Goal: Task Accomplishment & Management: Use online tool/utility

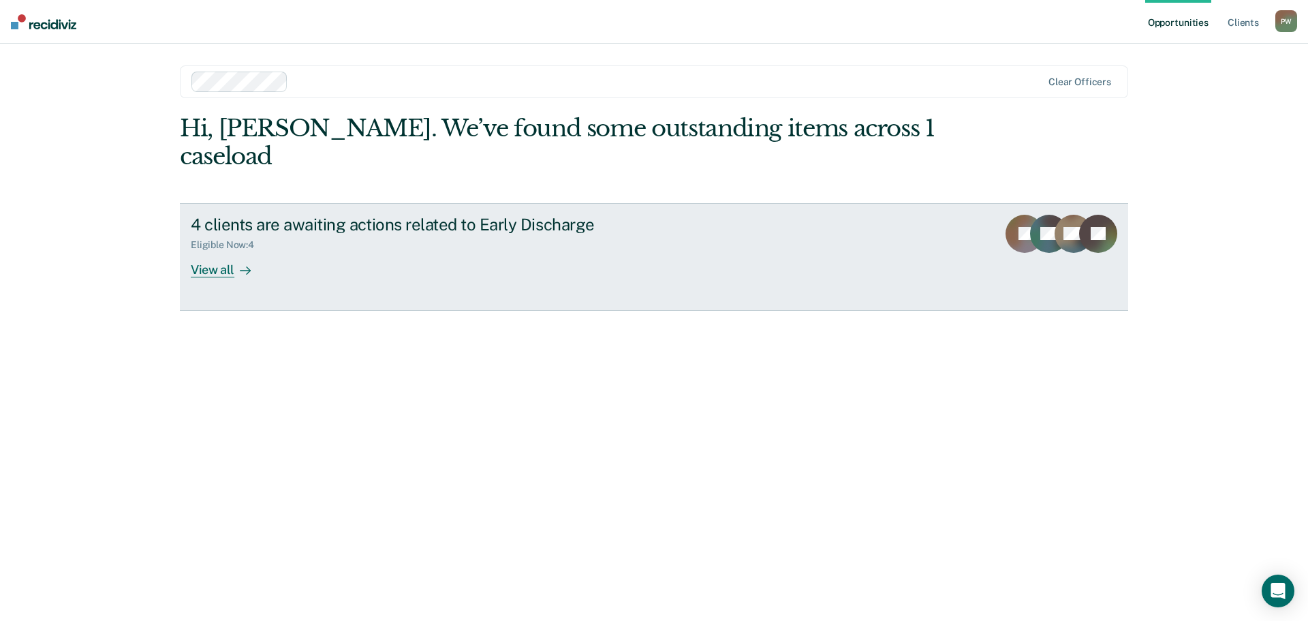
click at [234, 262] on div at bounding box center [242, 270] width 16 height 16
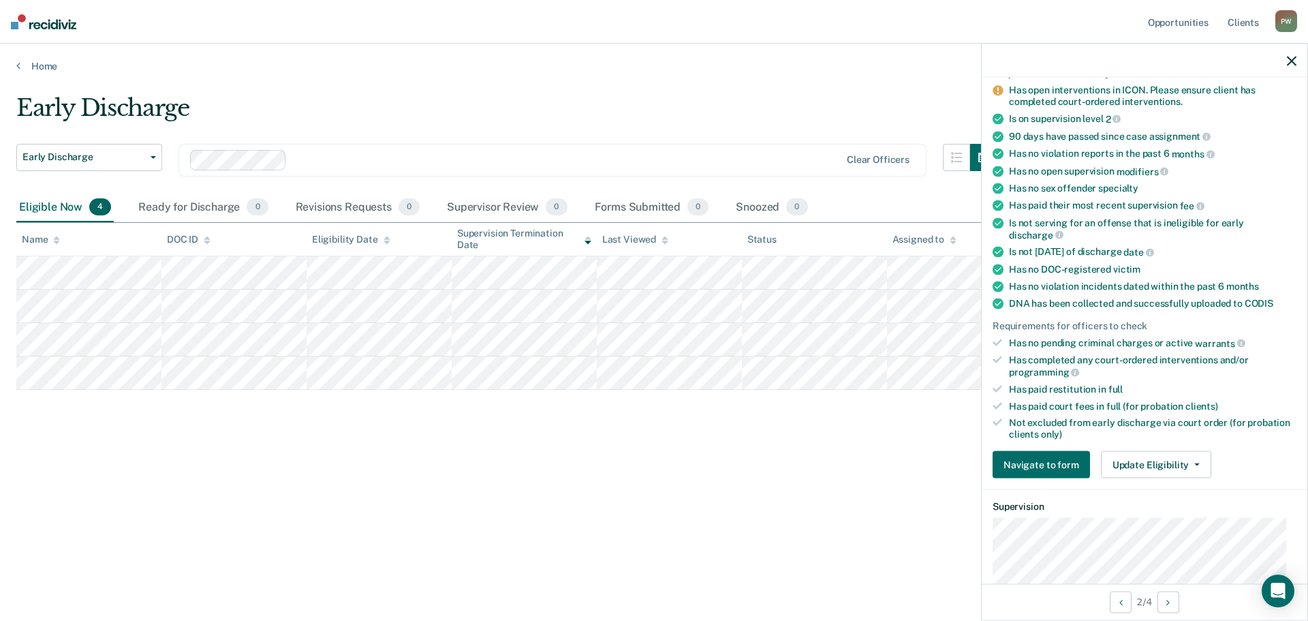
scroll to position [341, 0]
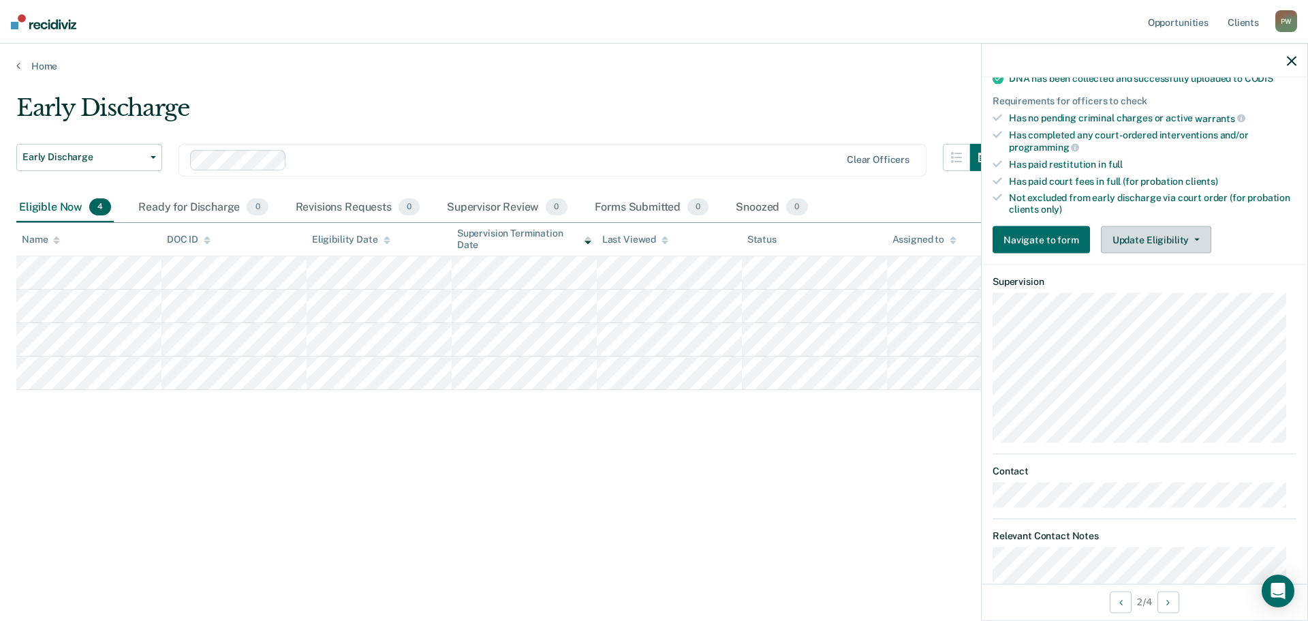
click at [1168, 239] on button "Update Eligibility" at bounding box center [1156, 239] width 110 height 27
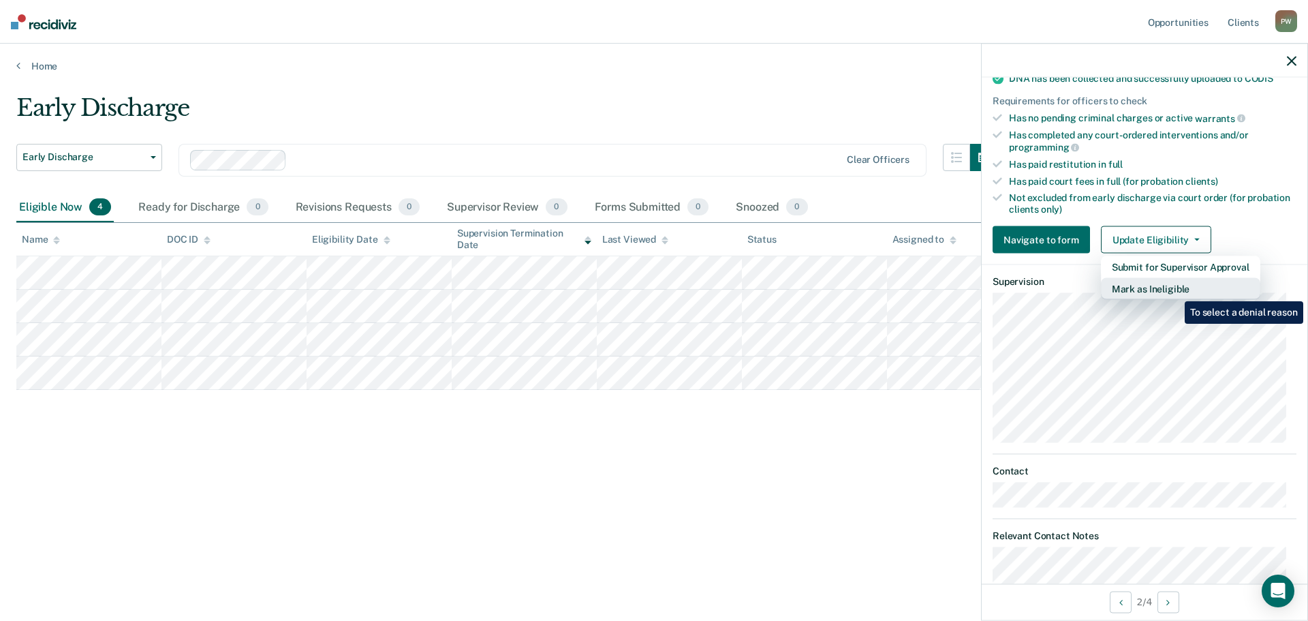
click at [1174, 291] on button "Mark as Ineligible" at bounding box center [1180, 289] width 159 height 22
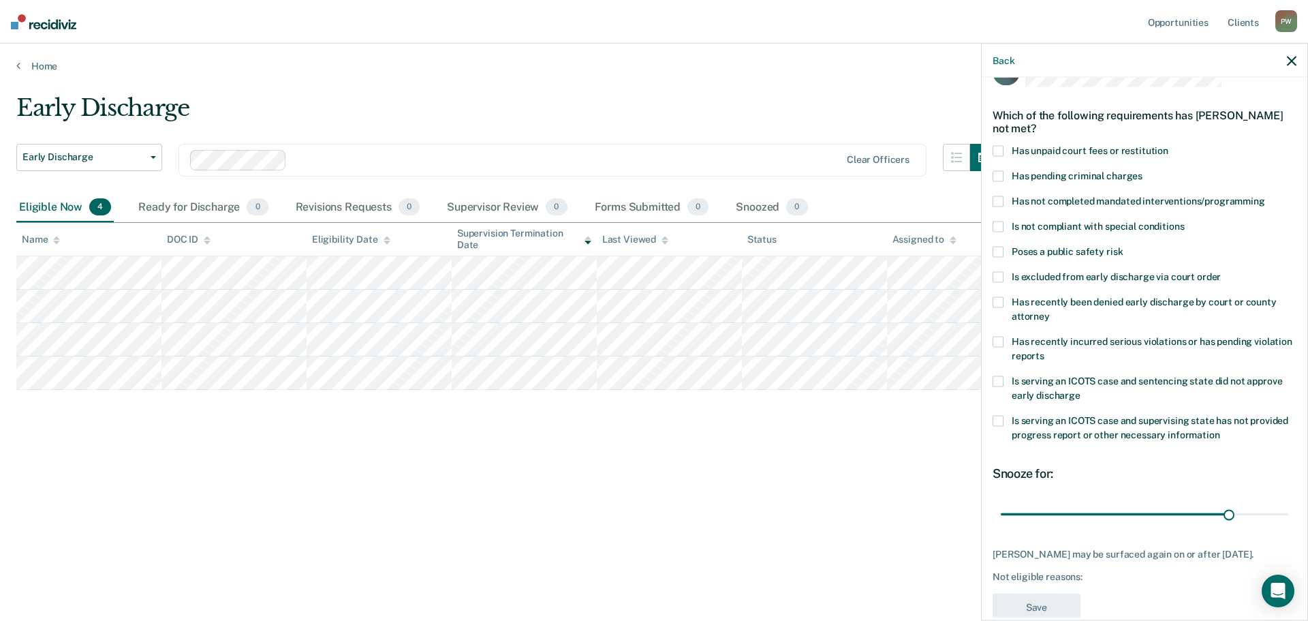
scroll to position [0, 0]
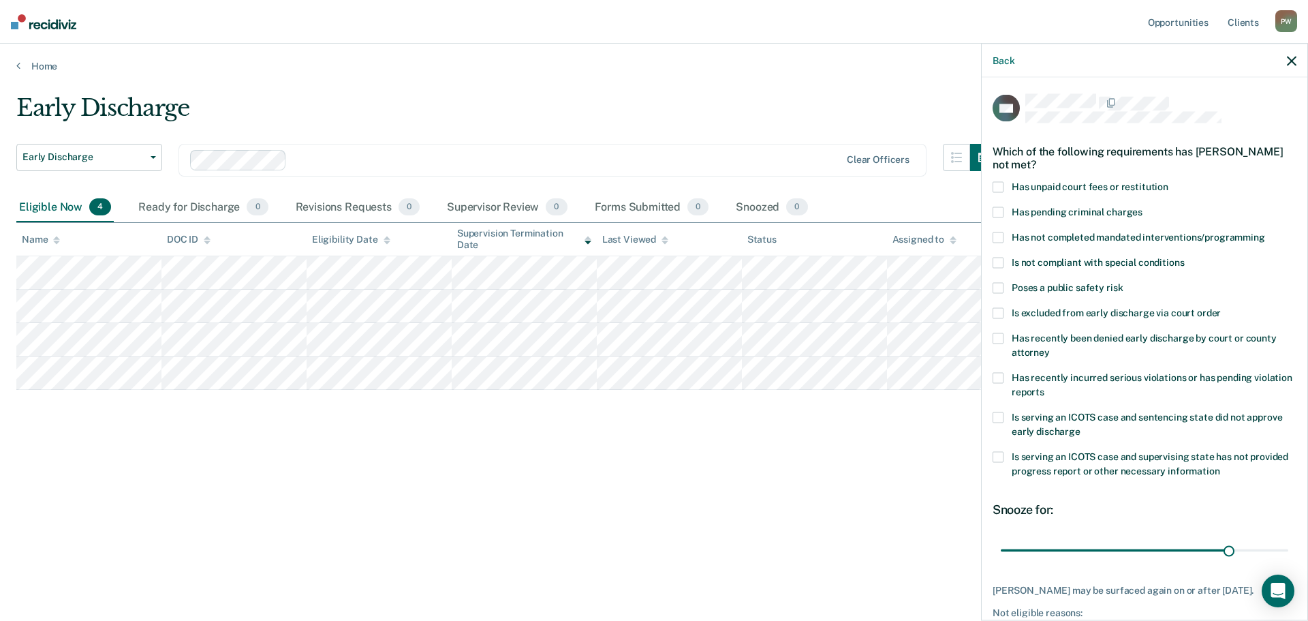
click at [999, 240] on span at bounding box center [998, 237] width 11 height 11
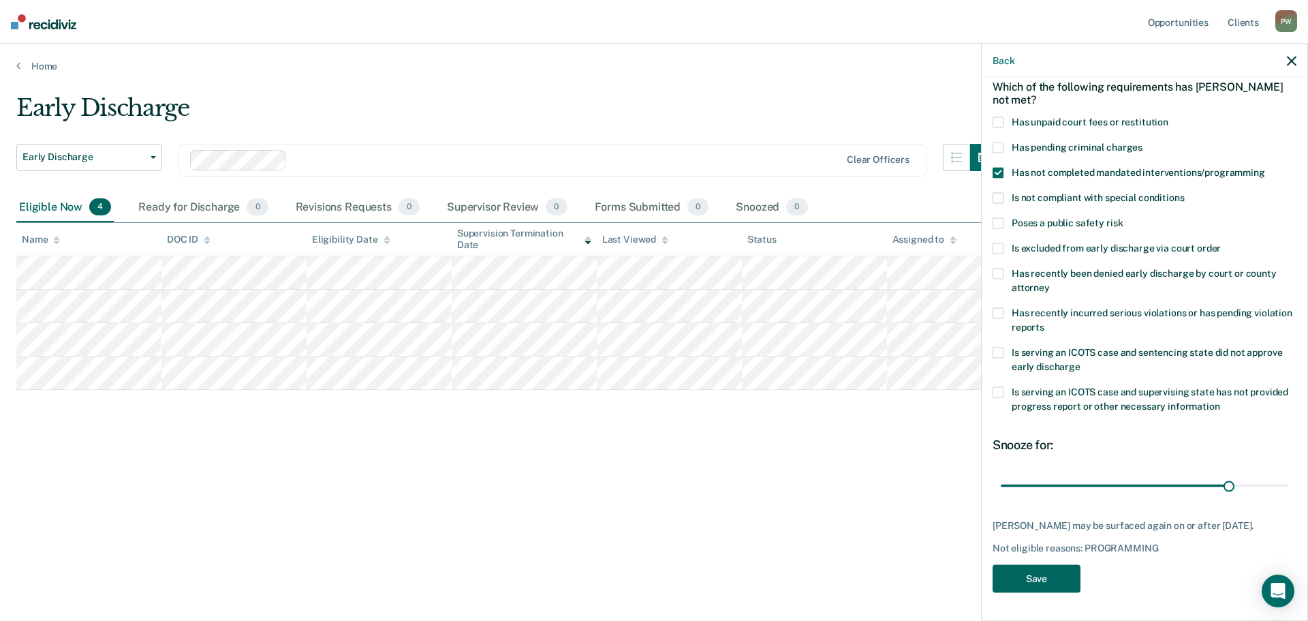
click at [1044, 577] on button "Save" at bounding box center [1037, 579] width 88 height 28
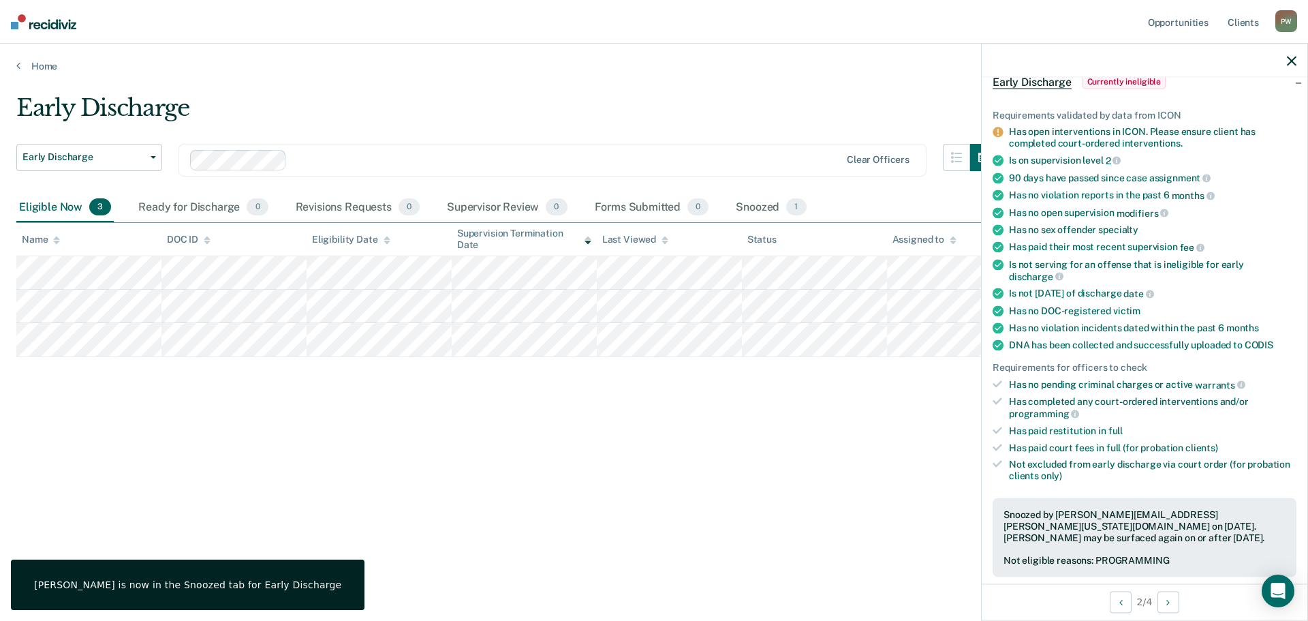
click at [920, 487] on div "Early Discharge Early Discharge Early Discharge Clear officers Eligible Now 3 R…" at bounding box center [653, 306] width 1275 height 424
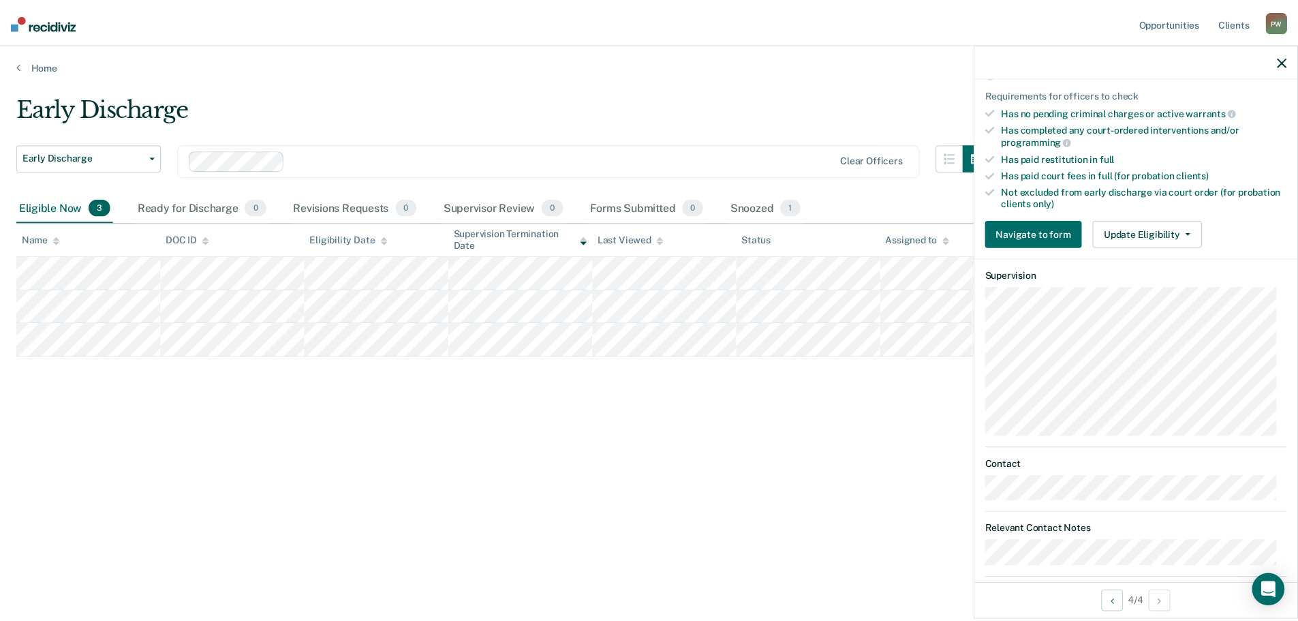
scroll to position [367, 0]
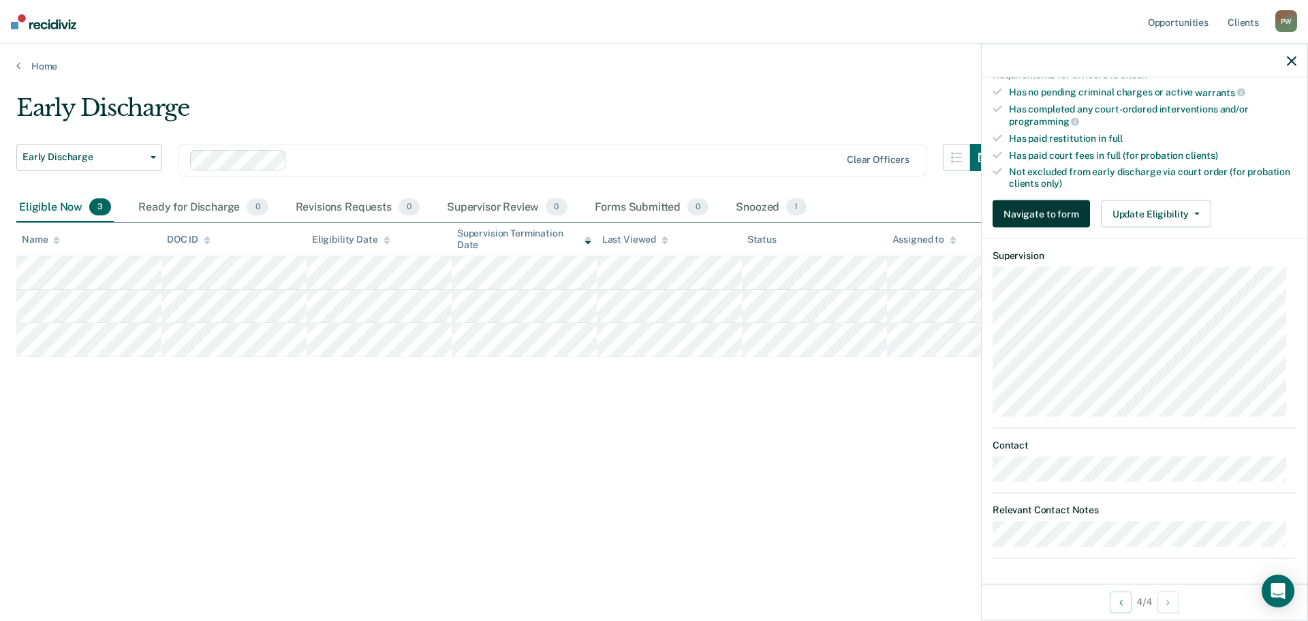
click at [1057, 213] on button "Navigate to form" at bounding box center [1041, 213] width 97 height 27
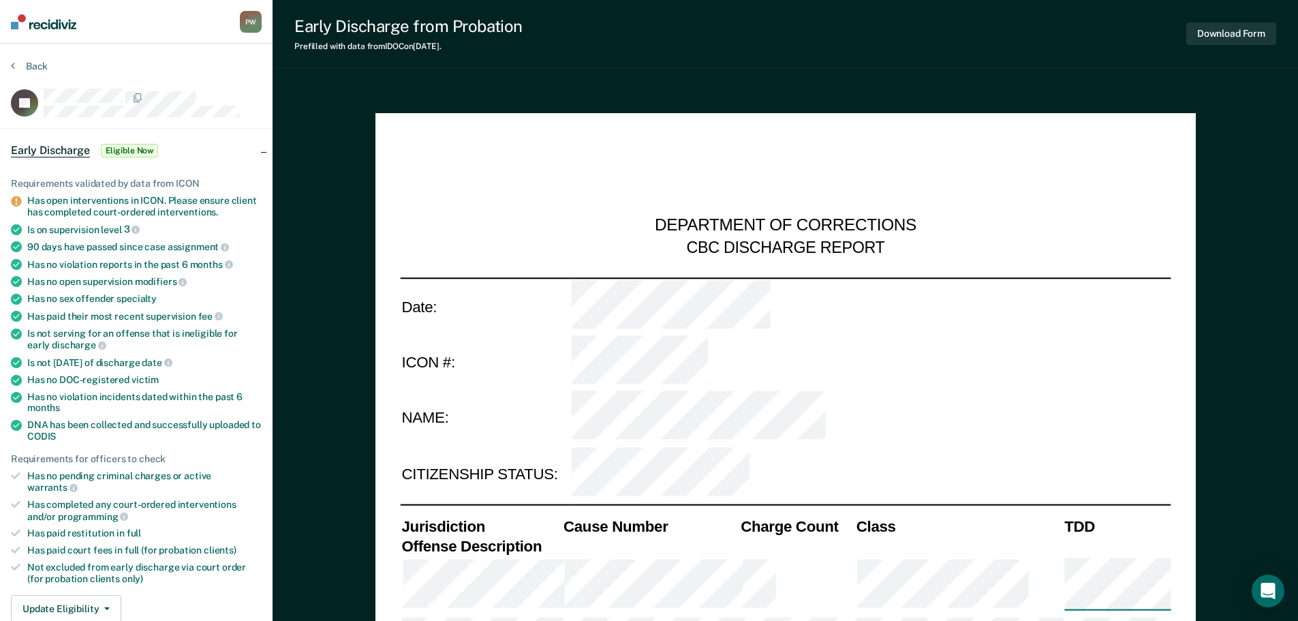
type textarea "x"
click at [17, 63] on button "Back" at bounding box center [29, 66] width 37 height 12
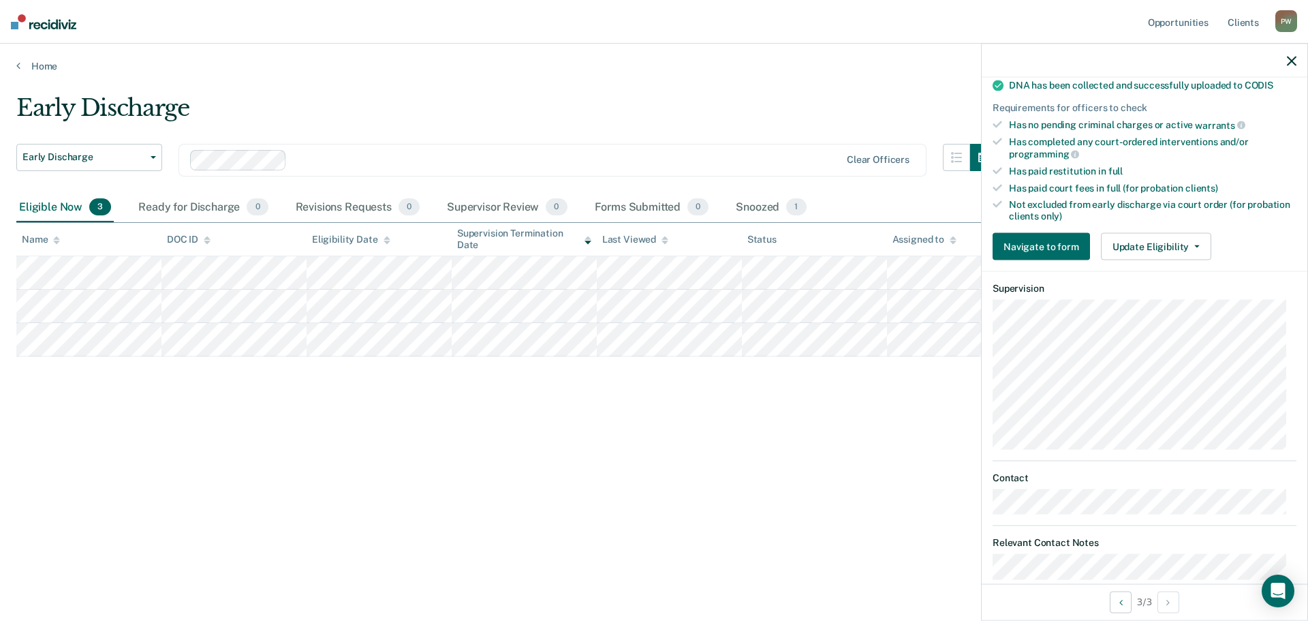
scroll to position [341, 0]
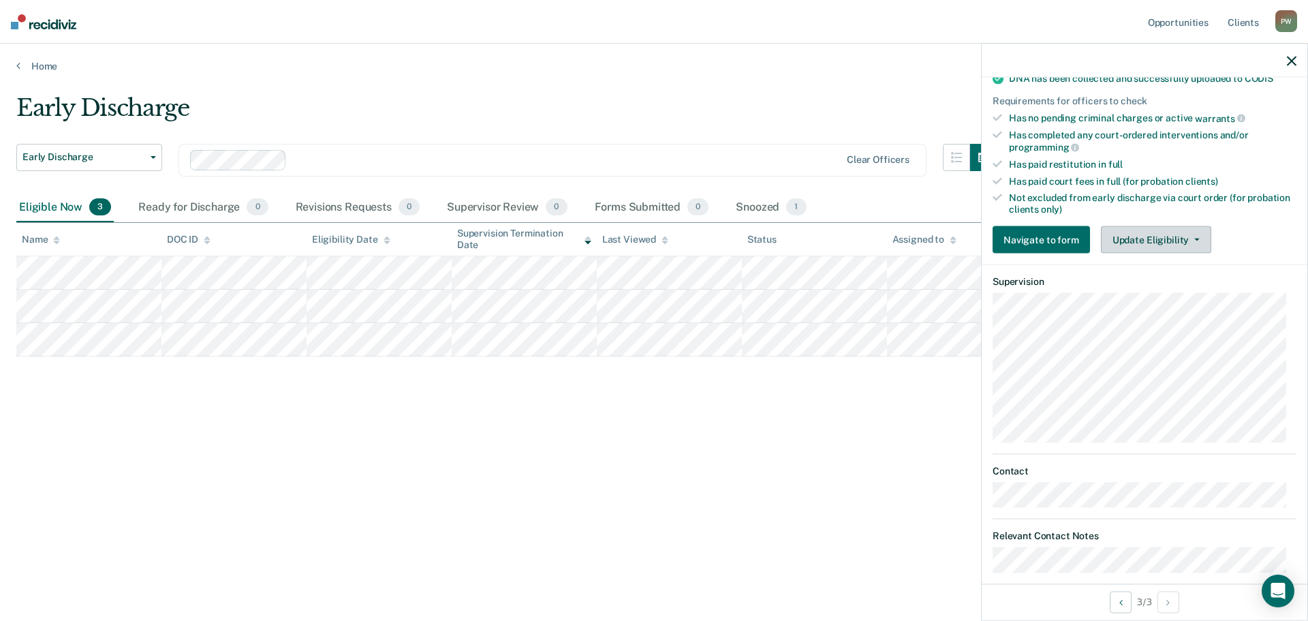
click at [1180, 232] on button "Update Eligibility" at bounding box center [1156, 239] width 110 height 27
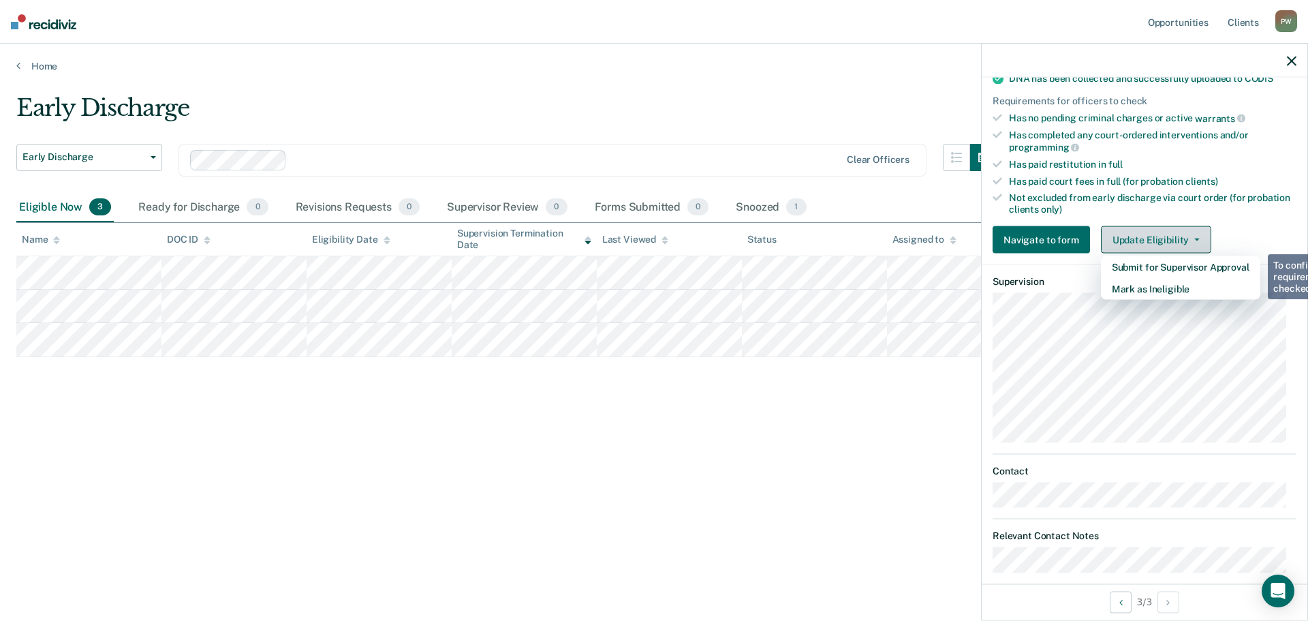
click at [1180, 232] on button "Update Eligibility" at bounding box center [1156, 239] width 110 height 27
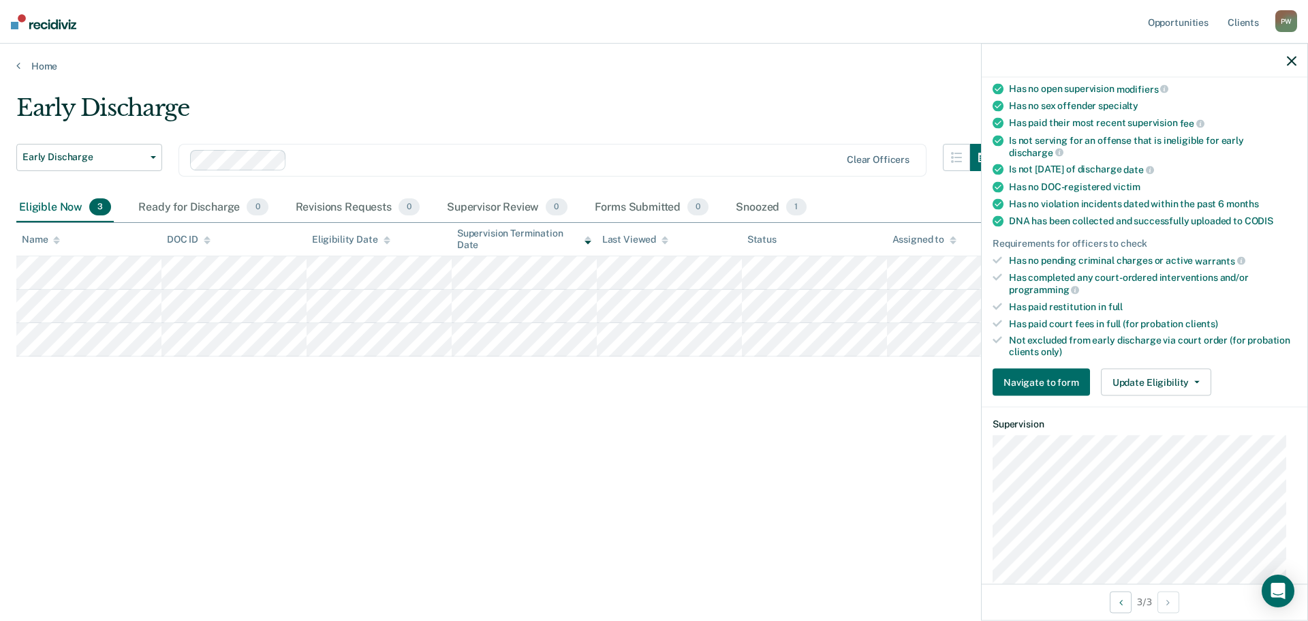
scroll to position [204, 0]
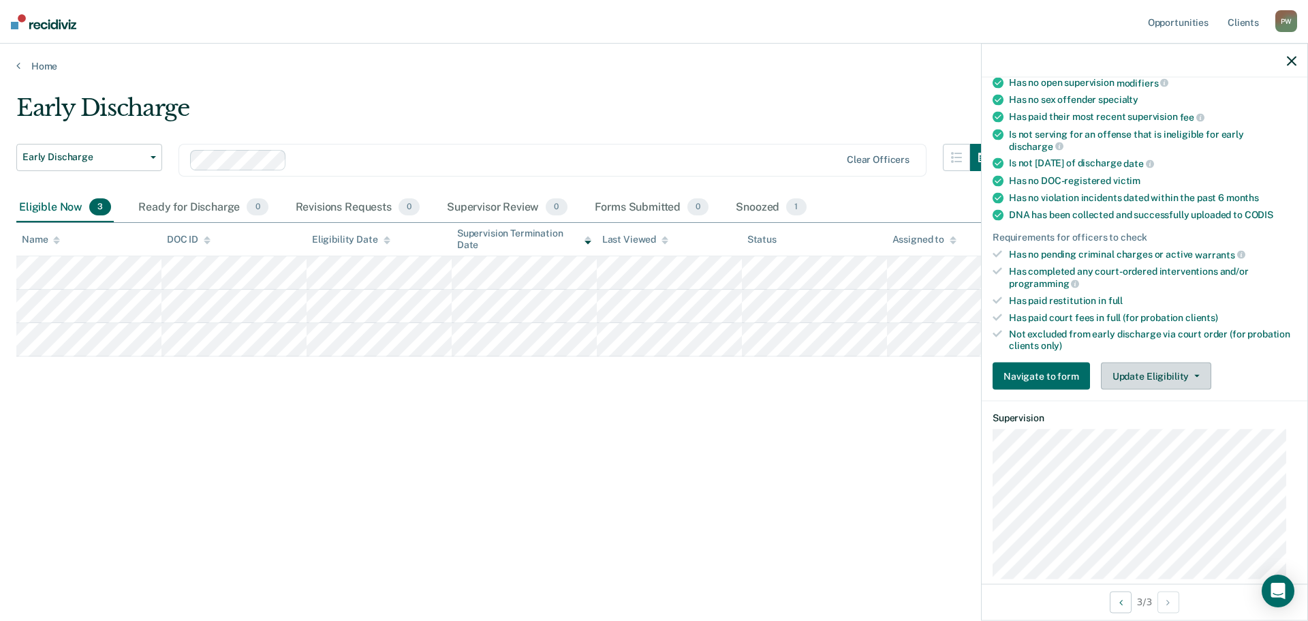
click at [1189, 375] on span "button" at bounding box center [1194, 376] width 11 height 3
click at [1224, 288] on ul "Requirements validated by data from ICON Has open interventions in ICON. Please…" at bounding box center [1145, 165] width 304 height 372
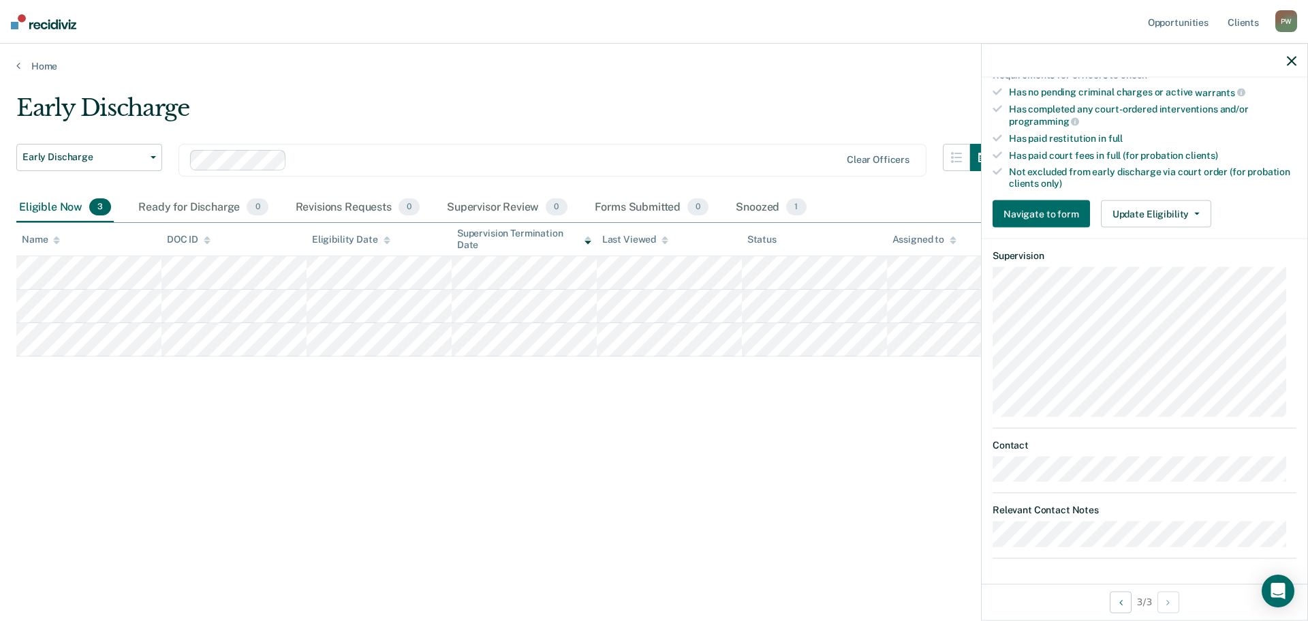
scroll to position [0, 0]
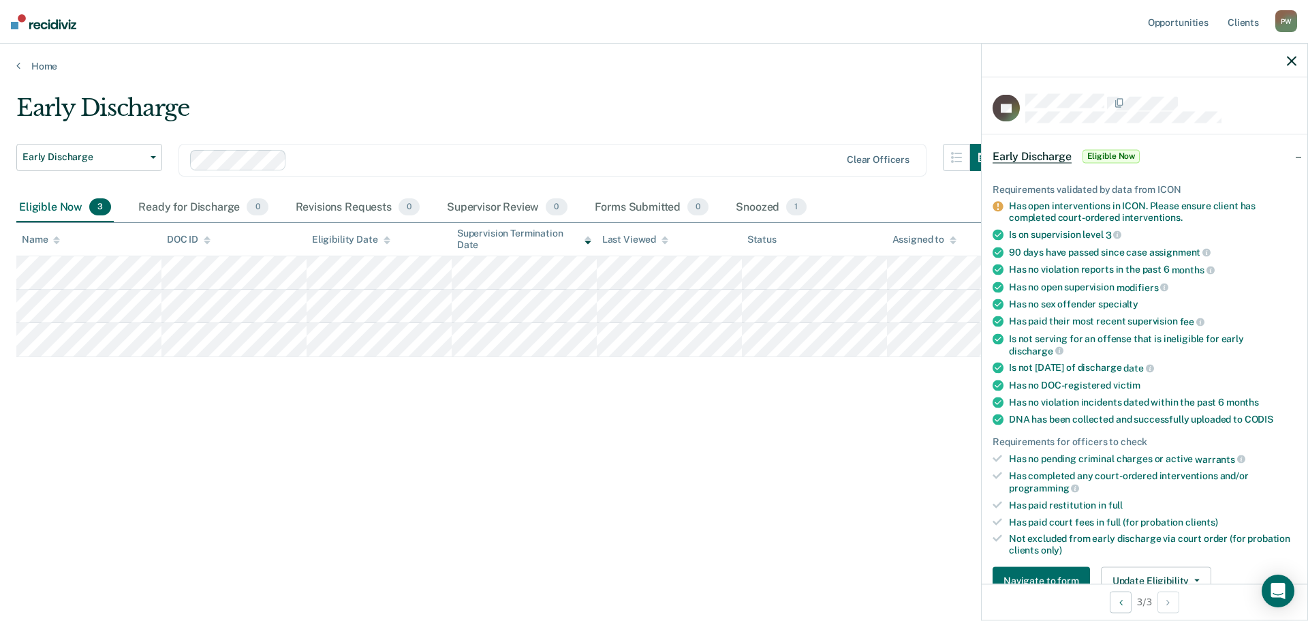
click at [1293, 59] on icon "button" at bounding box center [1292, 61] width 10 height 10
